Goal: Information Seeking & Learning: Check status

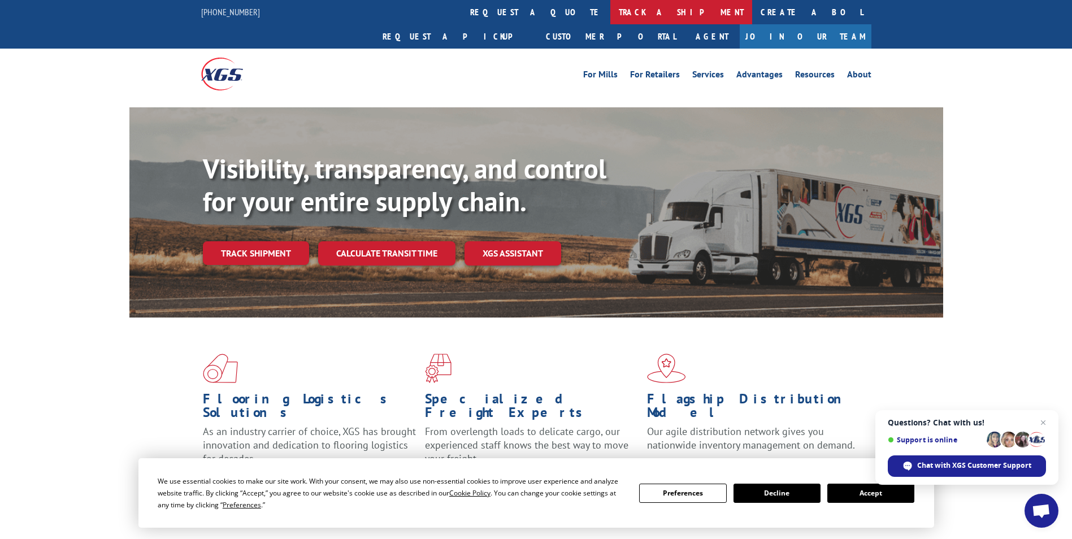
click at [610, 15] on link "track a shipment" at bounding box center [681, 12] width 142 height 24
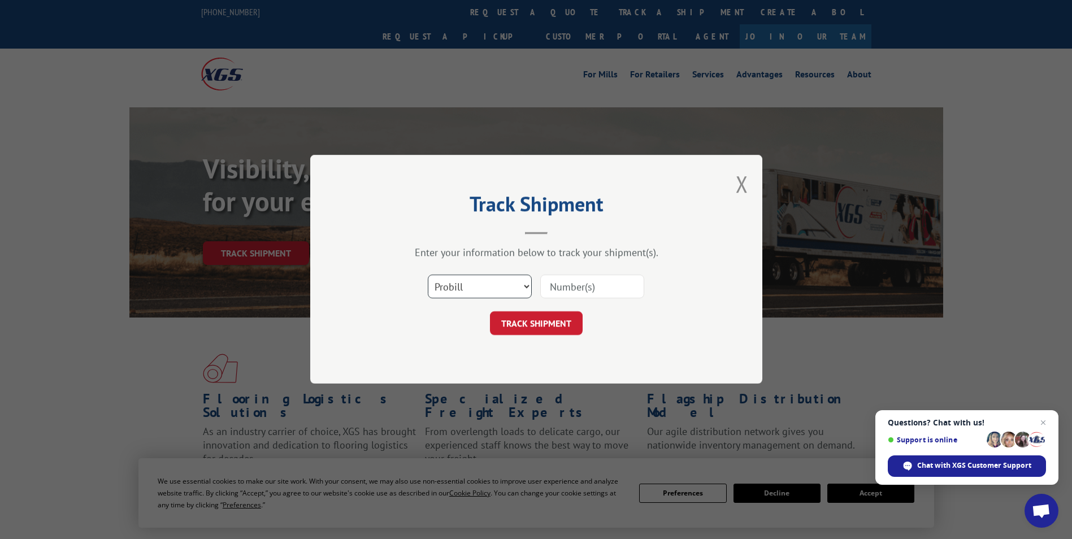
click at [469, 293] on select "Select category... Probill BOL PO" at bounding box center [480, 287] width 104 height 24
select select "bol"
click at [428, 275] on select "Select category... Probill BOL PO" at bounding box center [480, 287] width 104 height 24
click at [576, 292] on input at bounding box center [592, 287] width 104 height 24
paste input "7070075"
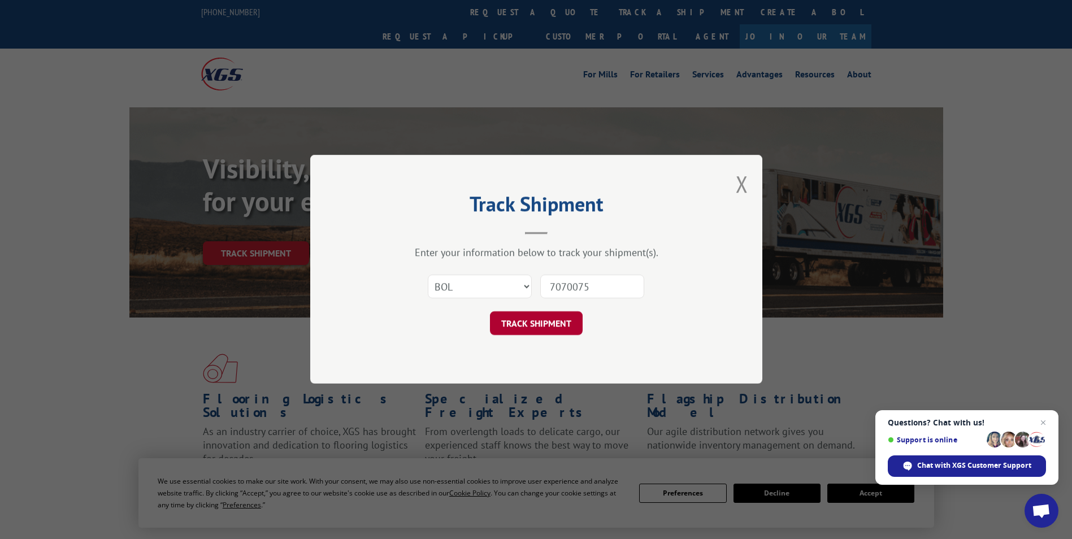
type input "7070075"
click at [551, 324] on button "TRACK SHIPMENT" at bounding box center [536, 324] width 93 height 24
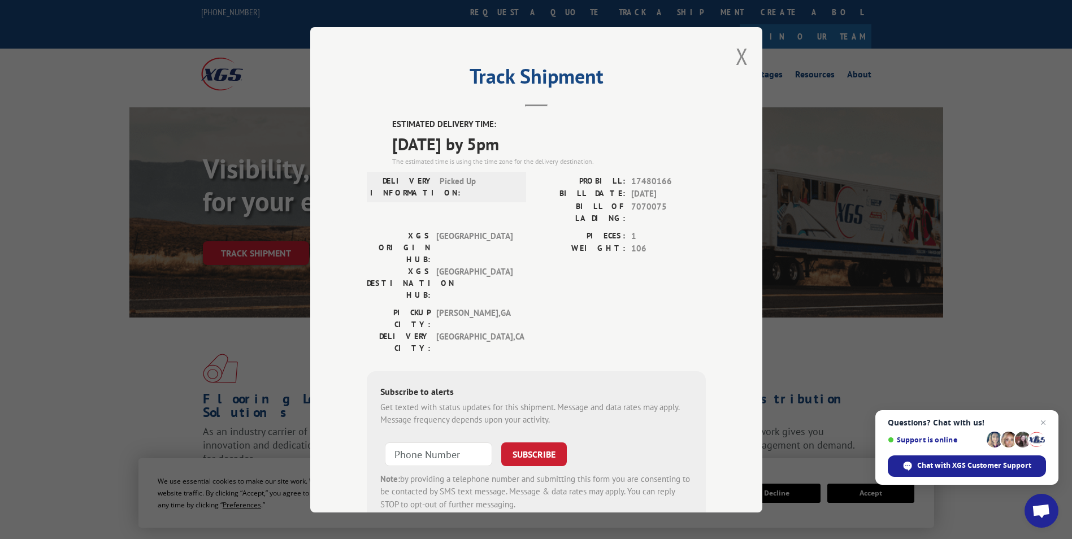
scroll to position [23, 0]
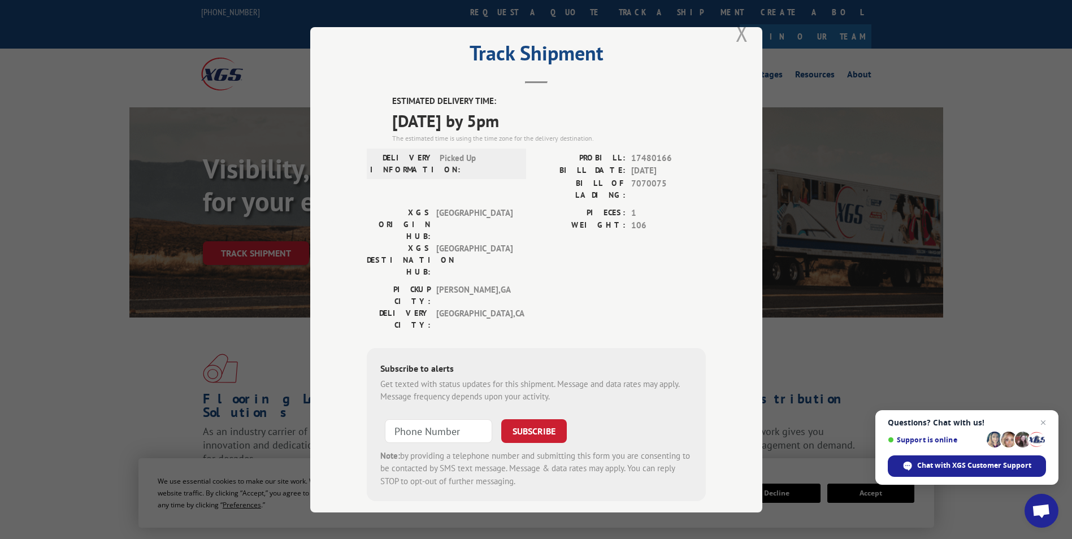
click at [735, 34] on button "Close modal" at bounding box center [741, 33] width 12 height 30
